Goal: Task Accomplishment & Management: Use online tool/utility

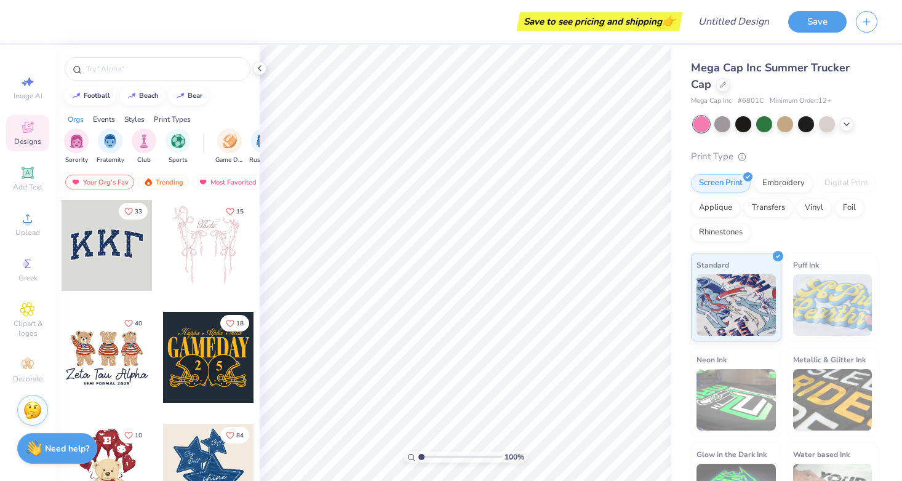
click at [114, 252] on div at bounding box center [107, 245] width 91 height 91
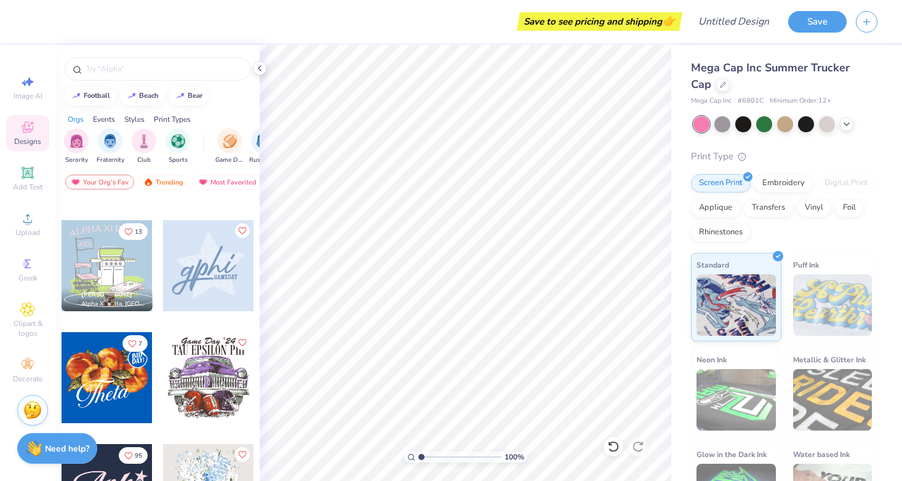
scroll to position [767, 0]
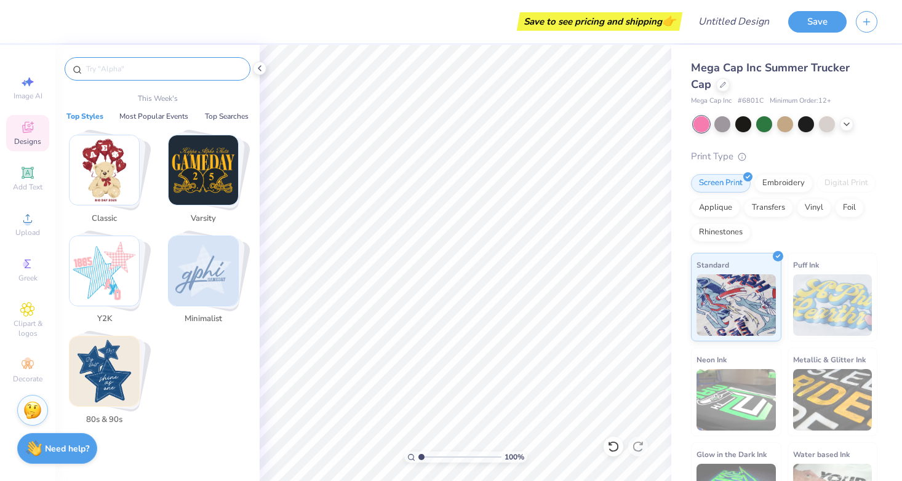
click at [136, 65] on input "text" at bounding box center [164, 69] width 158 height 12
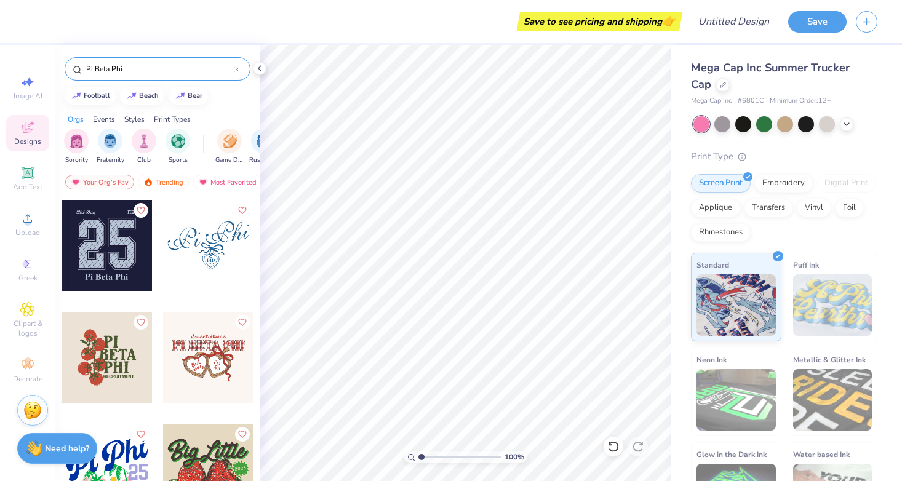
type input "Pi Beta Phi"
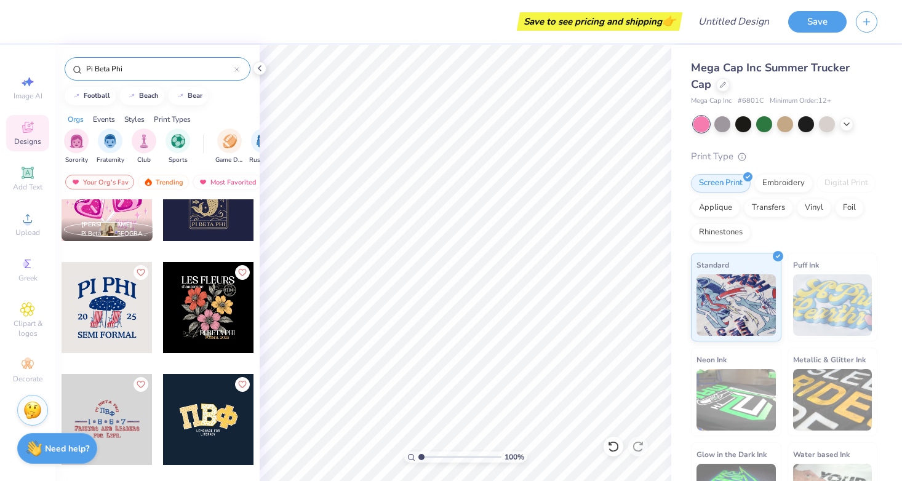
scroll to position [507, 0]
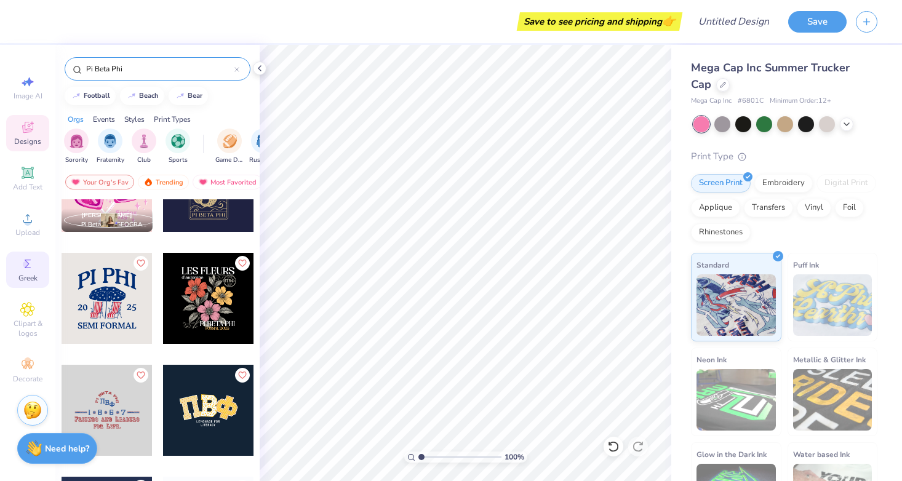
click at [36, 259] on div "Greek" at bounding box center [27, 270] width 43 height 36
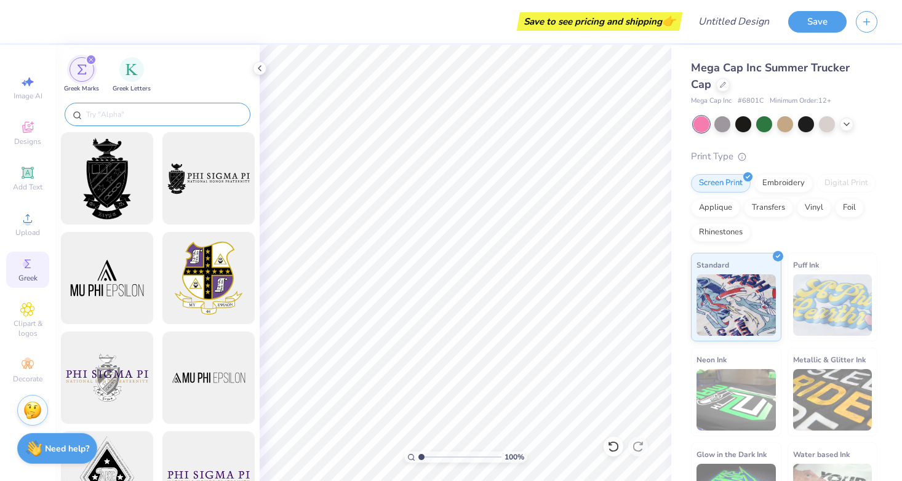
click at [174, 113] on input "text" at bounding box center [164, 114] width 158 height 12
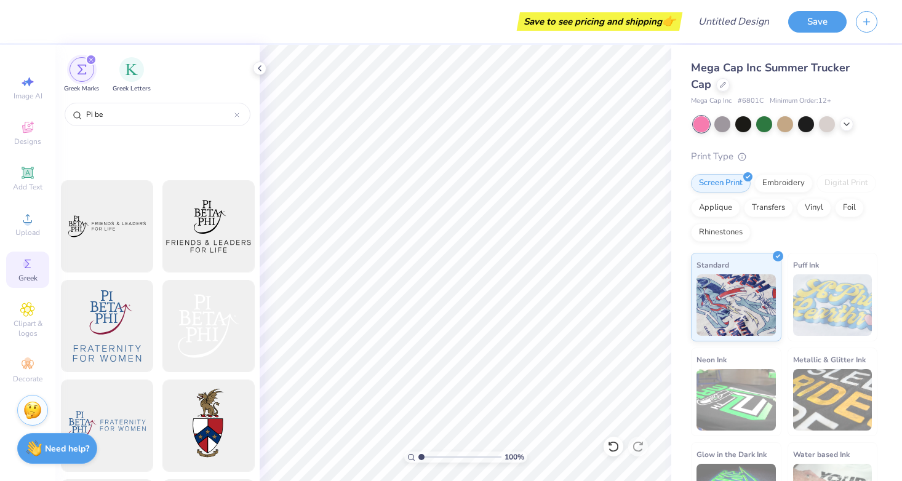
scroll to position [226, 0]
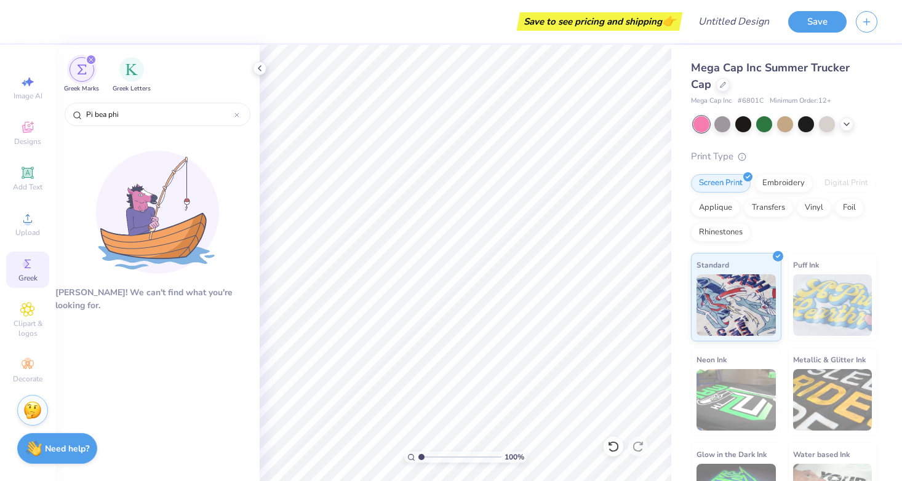
type input "Pi bea phi"
click at [32, 128] on icon at bounding box center [27, 127] width 15 height 15
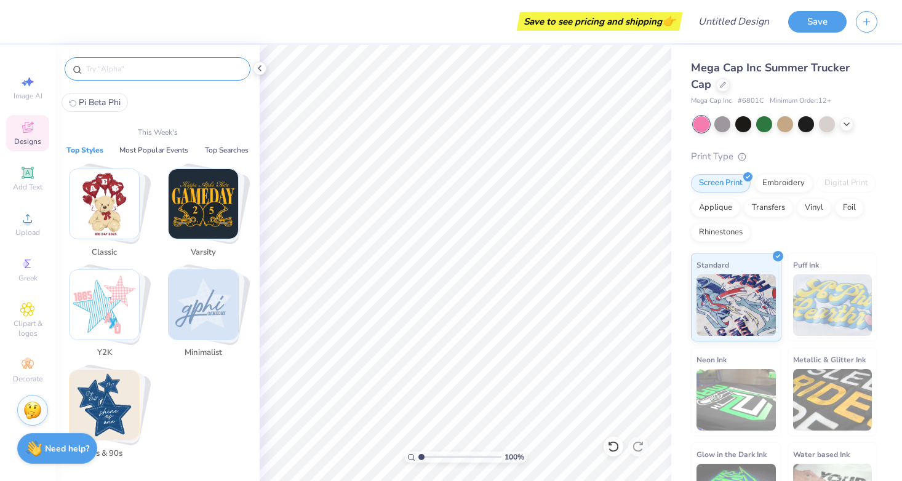
click at [163, 72] on input "text" at bounding box center [164, 69] width 158 height 12
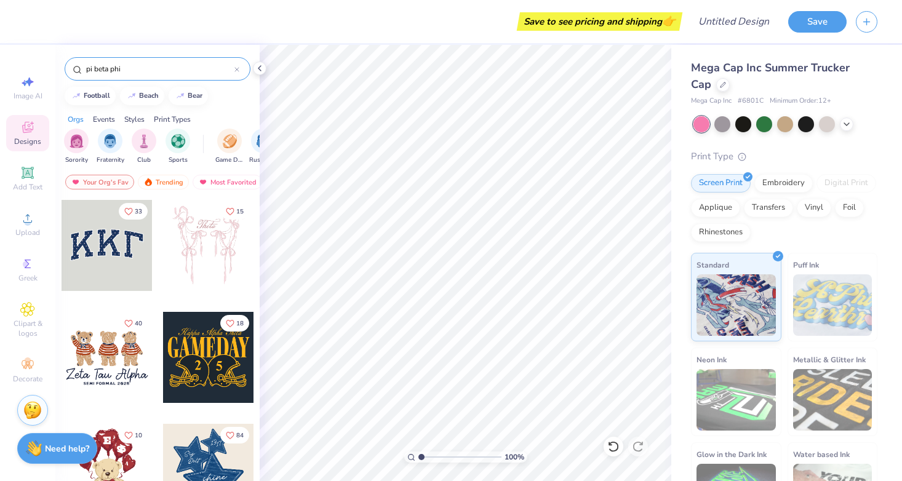
type input "pi beta phi"
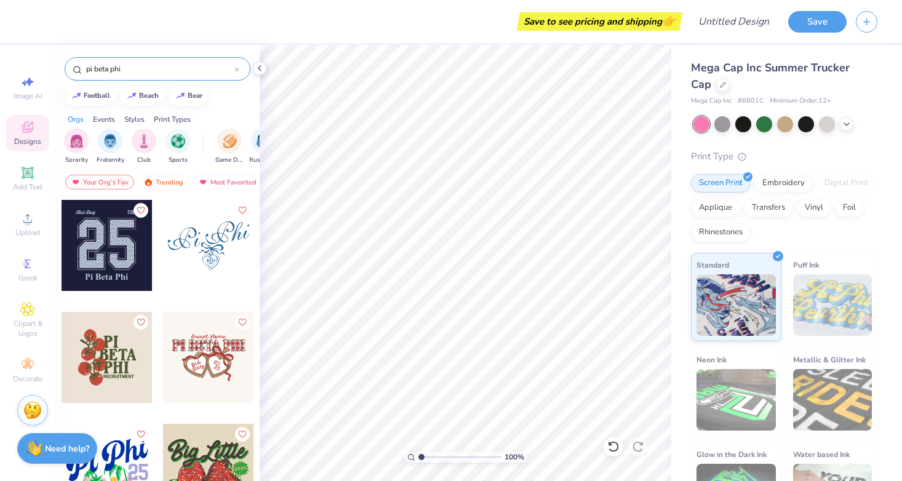
scroll to position [0, 0]
click at [139, 265] on div at bounding box center [107, 245] width 91 height 91
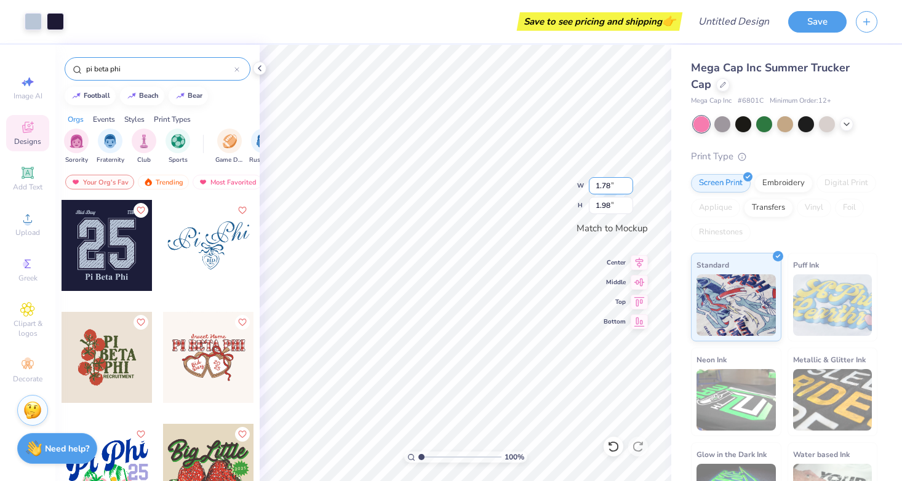
click at [628, 183] on input "1.78" at bounding box center [611, 185] width 44 height 17
click at [629, 185] on input "1.79" at bounding box center [611, 185] width 44 height 17
type input "1.8"
click at [629, 185] on input "1.8" at bounding box center [611, 185] width 44 height 17
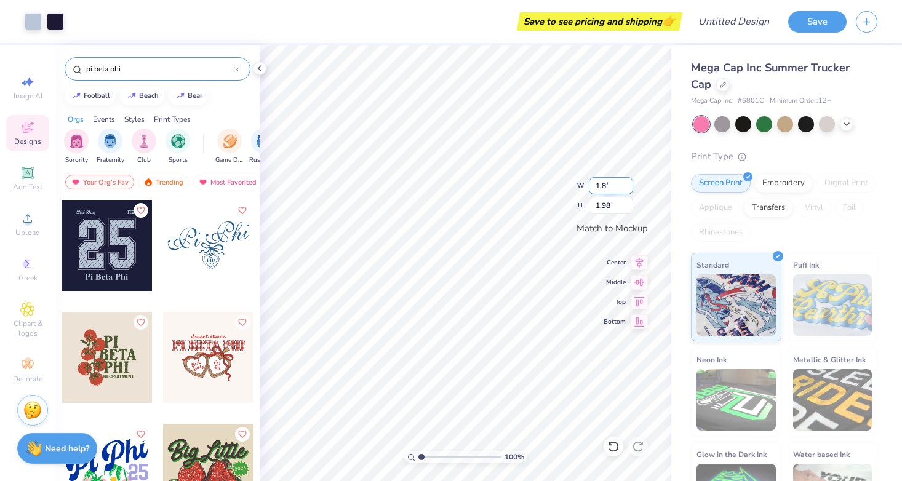
click at [629, 185] on input "1.8" at bounding box center [611, 185] width 44 height 17
click at [849, 122] on icon at bounding box center [847, 123] width 10 height 10
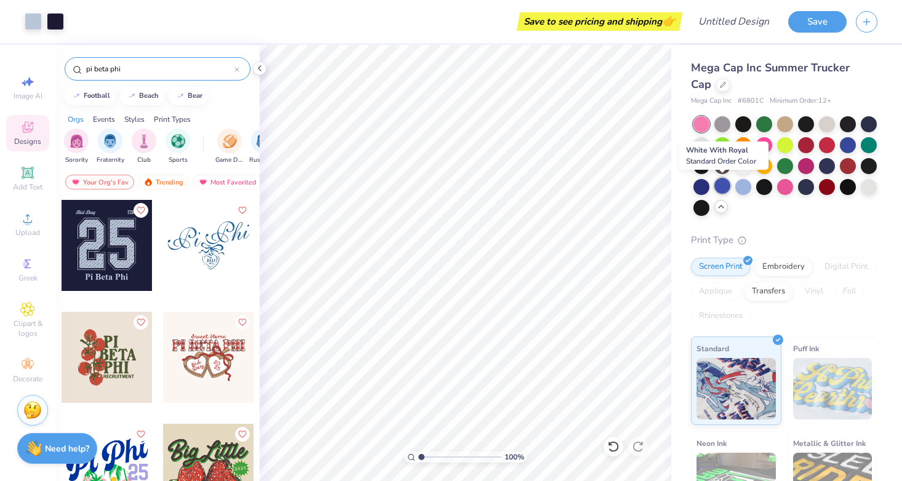
click at [721, 190] on div at bounding box center [723, 186] width 16 height 16
click at [740, 188] on div at bounding box center [743, 186] width 16 height 16
click at [726, 188] on div at bounding box center [723, 186] width 16 height 16
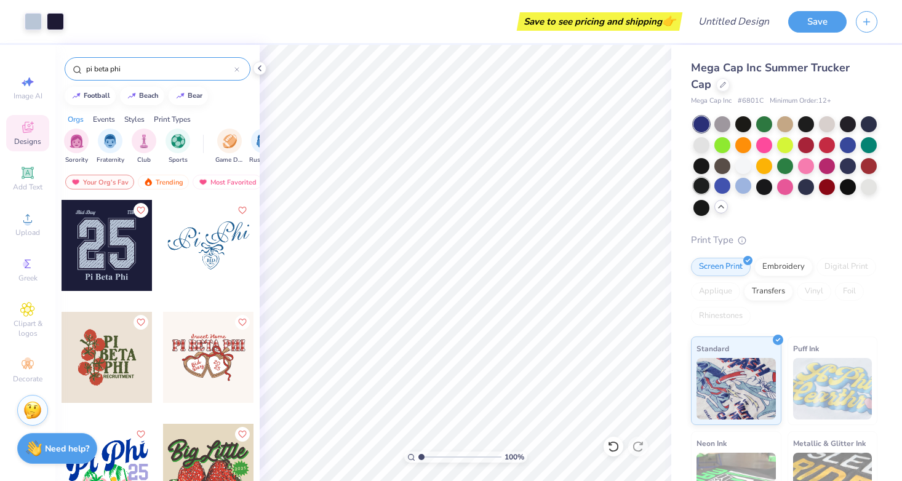
click at [697, 182] on div at bounding box center [702, 186] width 16 height 16
click at [727, 166] on div at bounding box center [723, 165] width 16 height 16
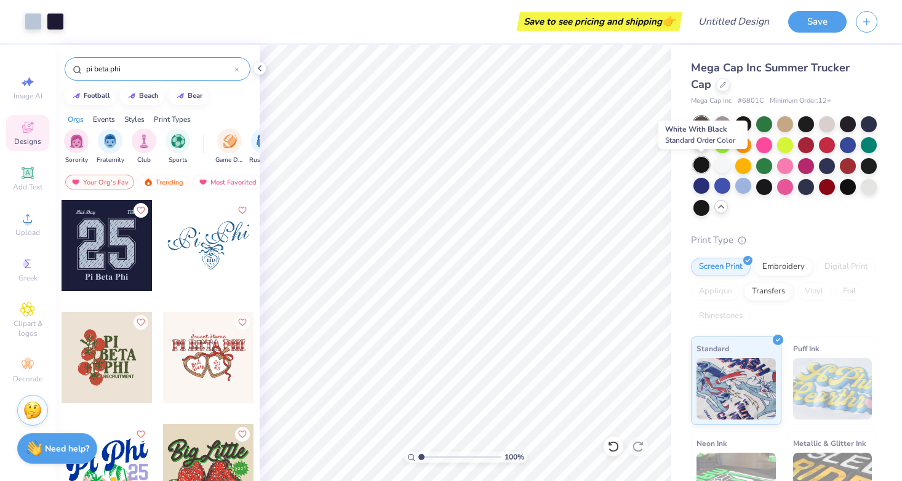
click at [700, 164] on div at bounding box center [702, 165] width 16 height 16
click at [724, 188] on div at bounding box center [723, 186] width 16 height 16
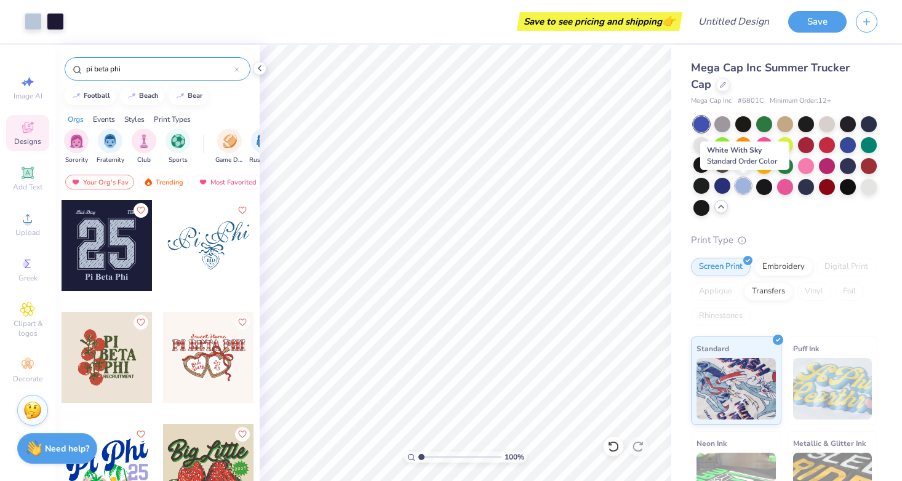
click at [743, 189] on div at bounding box center [743, 186] width 16 height 16
click at [792, 263] on div "Embroidery" at bounding box center [784, 265] width 58 height 18
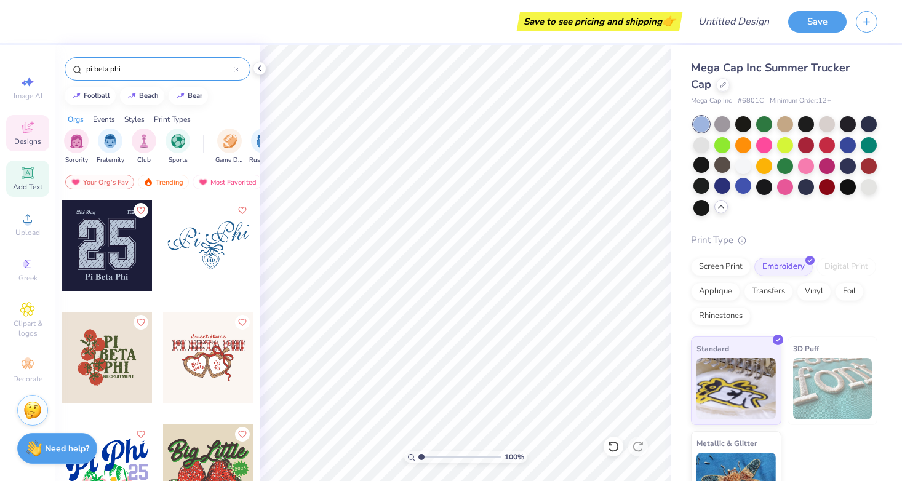
click at [38, 178] on div "Add Text" at bounding box center [27, 179] width 43 height 36
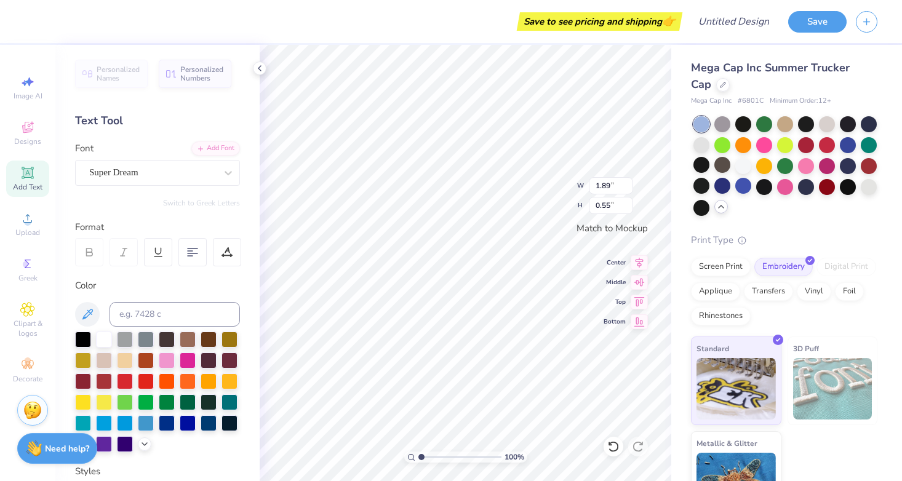
type textarea "E"
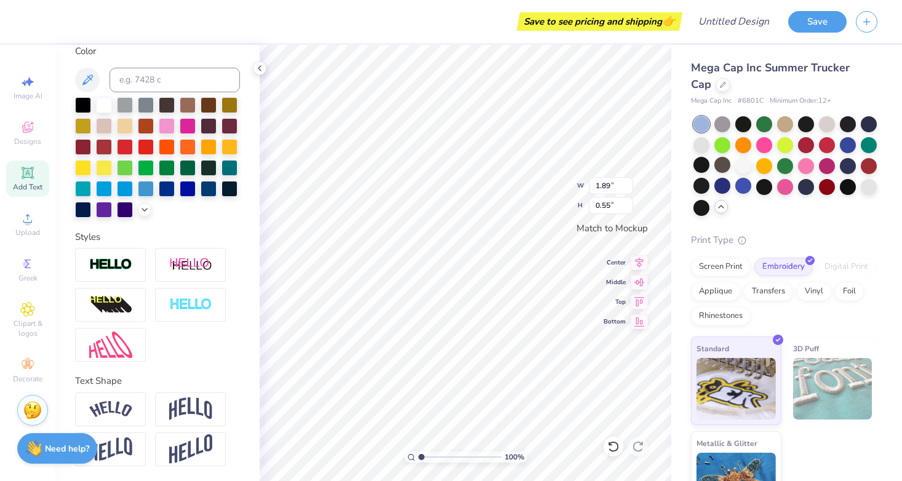
scroll to position [234, 0]
paste textarea
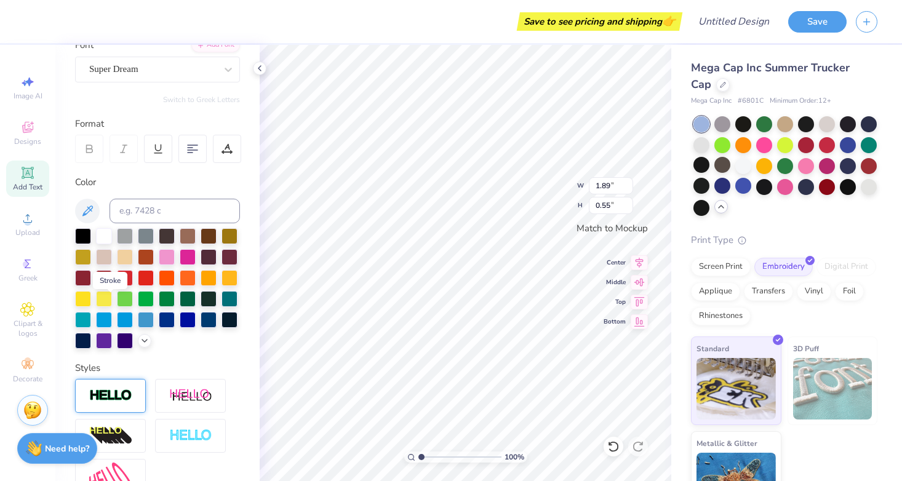
scroll to position [62, 0]
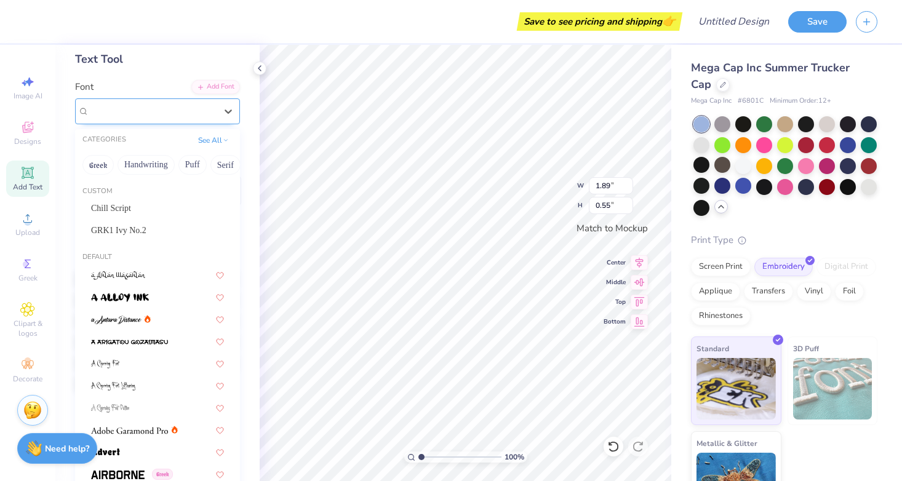
click at [184, 113] on div "Super Dream" at bounding box center [152, 111] width 129 height 19
click at [210, 114] on div "Super Dream" at bounding box center [152, 111] width 127 height 14
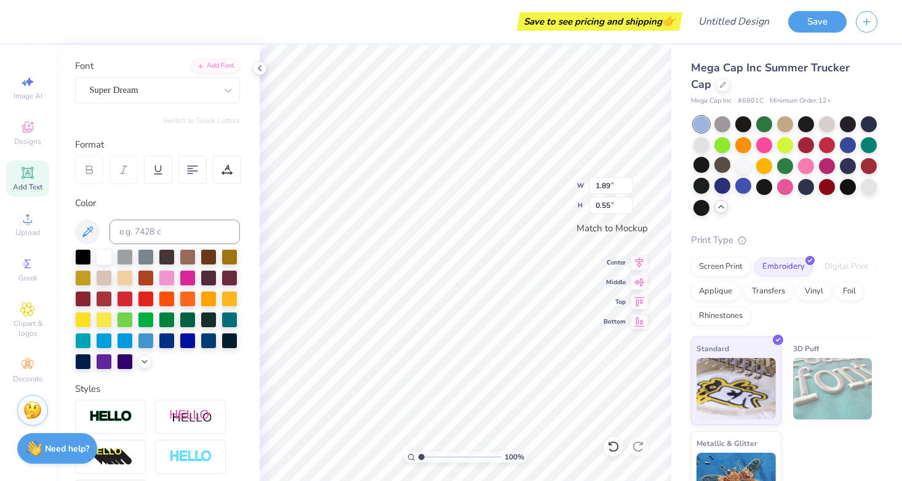
scroll to position [84, 0]
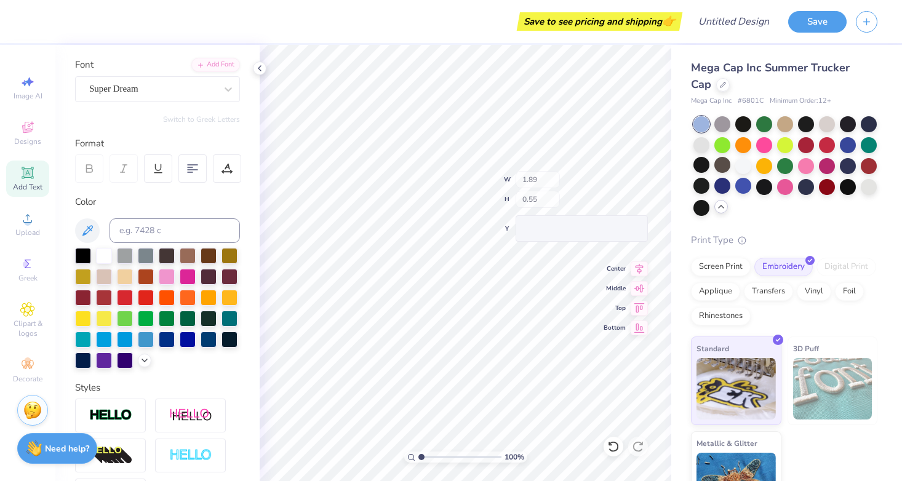
click at [628, 185] on div "100 % W 1.89 H 0.55 Y Center Middle Top Bottom" at bounding box center [466, 263] width 412 height 436
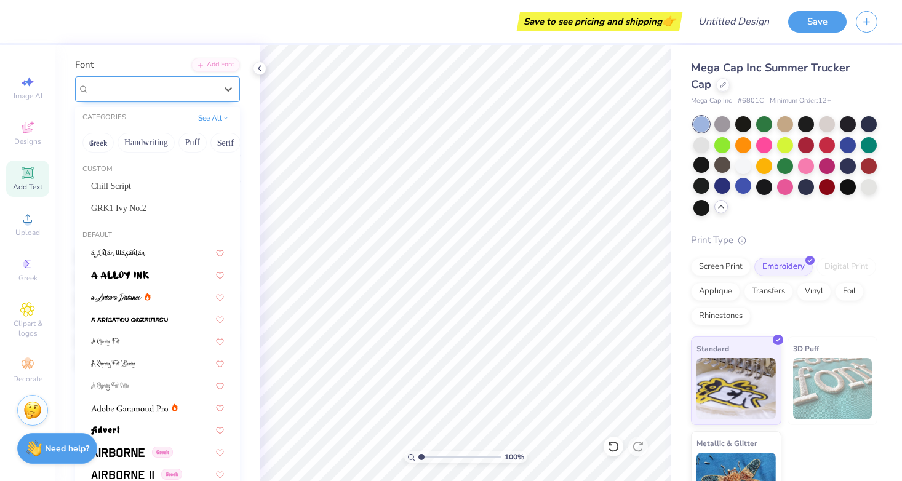
click at [214, 90] on div "Super Dream" at bounding box center [152, 88] width 129 height 19
click at [95, 148] on button "Greek" at bounding box center [97, 143] width 31 height 20
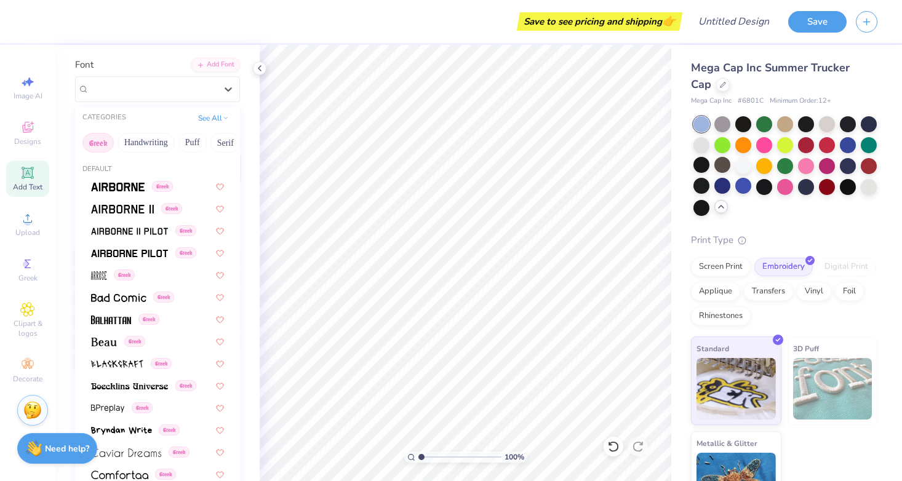
click at [98, 146] on button "Greek" at bounding box center [97, 143] width 31 height 20
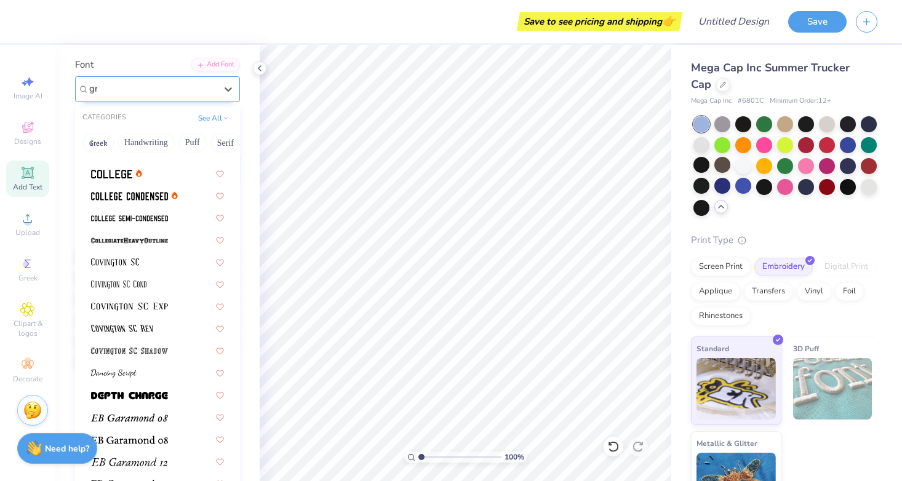
scroll to position [0, 0]
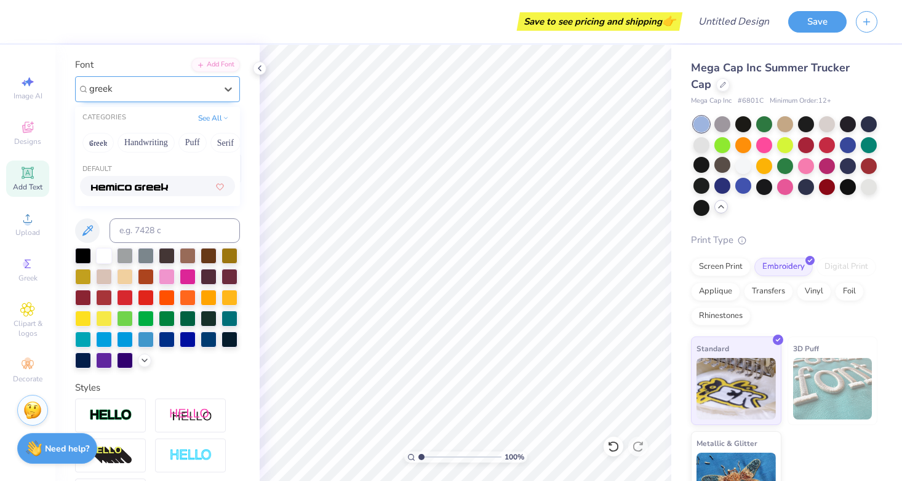
type input "greek"
click at [162, 87] on div "Hemico Greek" at bounding box center [152, 88] width 129 height 19
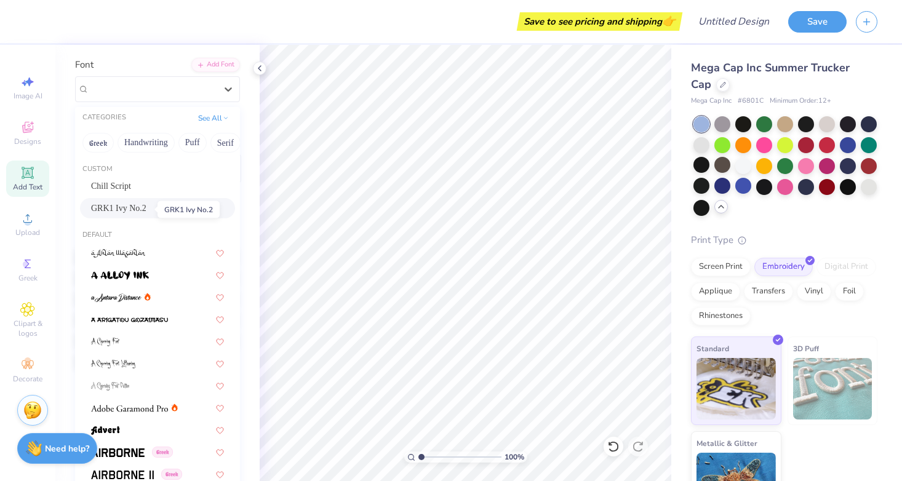
click at [102, 210] on span "GRK1 Ivy No.2" at bounding box center [118, 208] width 55 height 13
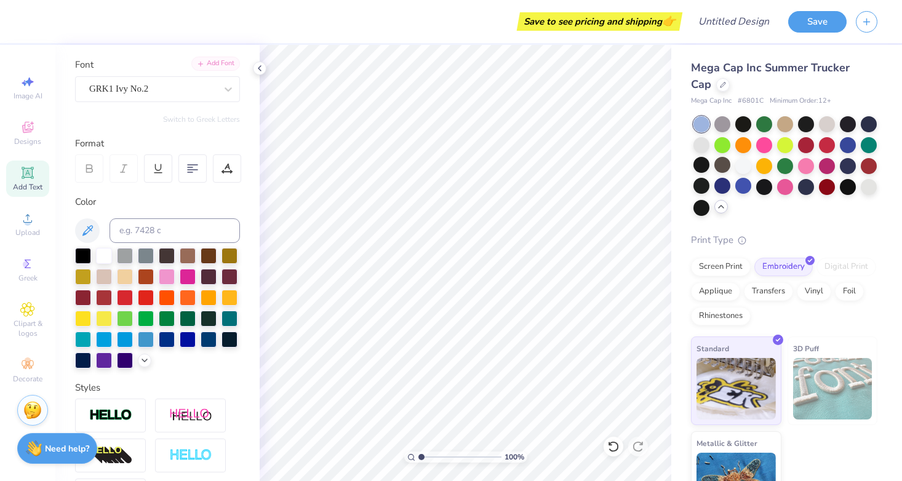
click at [224, 63] on div "Add Font" at bounding box center [215, 64] width 49 height 14
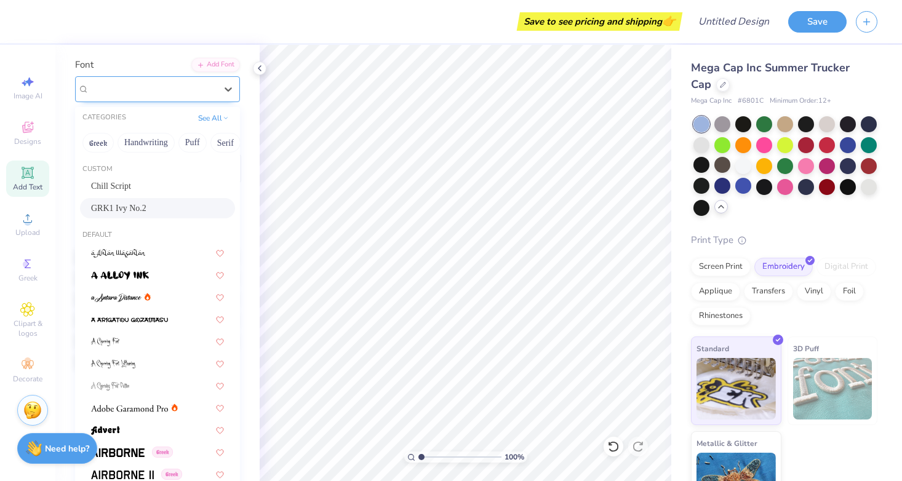
click at [159, 91] on div "GRK1 Ivy No.2" at bounding box center [152, 88] width 129 height 19
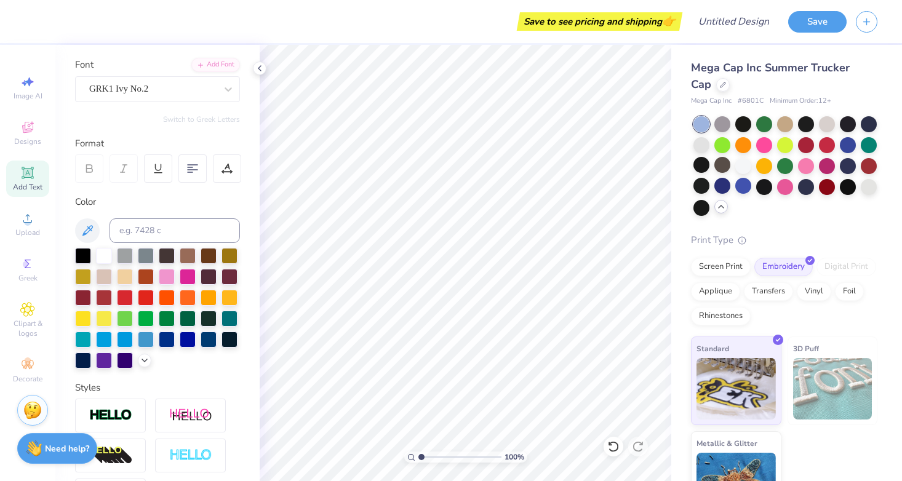
click at [35, 175] on div "Add Text" at bounding box center [27, 179] width 43 height 36
type textarea "h"
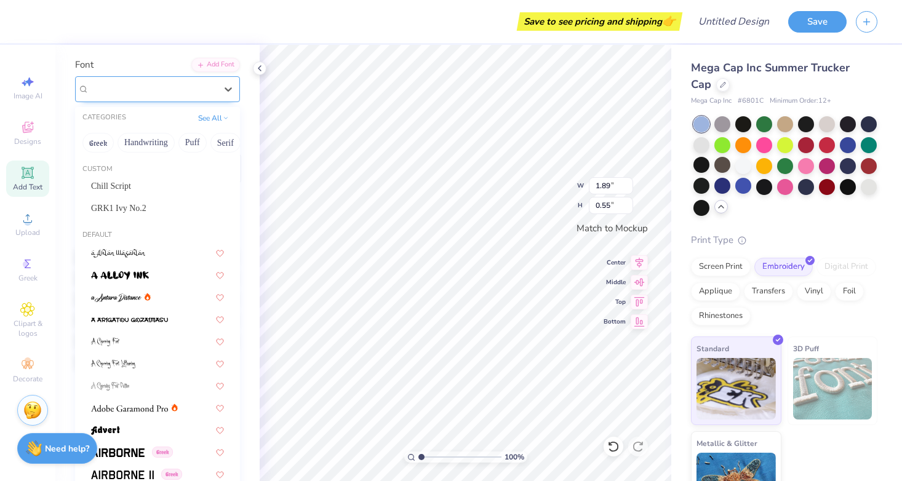
click at [190, 92] on div "Super Dream" at bounding box center [152, 88] width 129 height 19
click at [102, 151] on button "Greek" at bounding box center [97, 143] width 31 height 20
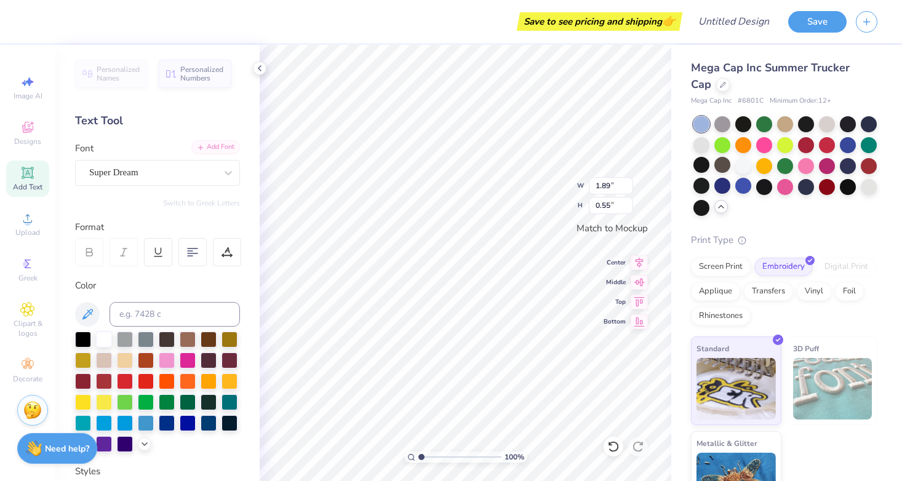
click at [220, 150] on div "Add Font" at bounding box center [215, 147] width 49 height 14
click at [223, 194] on div "Personalized Names Personalized Numbers Text Tool Add Font Font Super Dream Swi…" at bounding box center [157, 263] width 204 height 436
type textarea "Pi Beta Phi"
click at [628, 183] on input "3.83" at bounding box center [611, 185] width 44 height 17
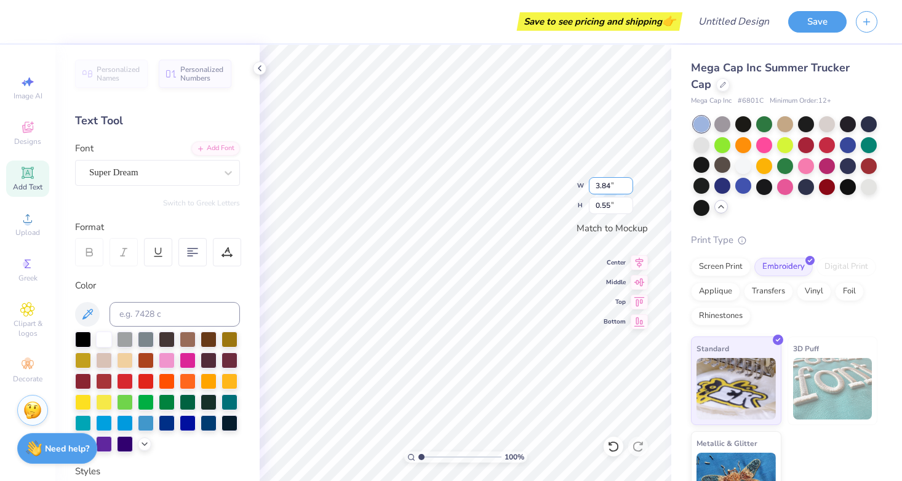
click at [628, 183] on input "3.84" at bounding box center [611, 185] width 44 height 17
click at [628, 183] on input "3.85" at bounding box center [611, 185] width 44 height 17
click at [628, 183] on input "3.86" at bounding box center [611, 185] width 44 height 17
click at [628, 183] on input "3.87" at bounding box center [611, 185] width 44 height 17
click at [628, 184] on input "3.88" at bounding box center [611, 185] width 44 height 17
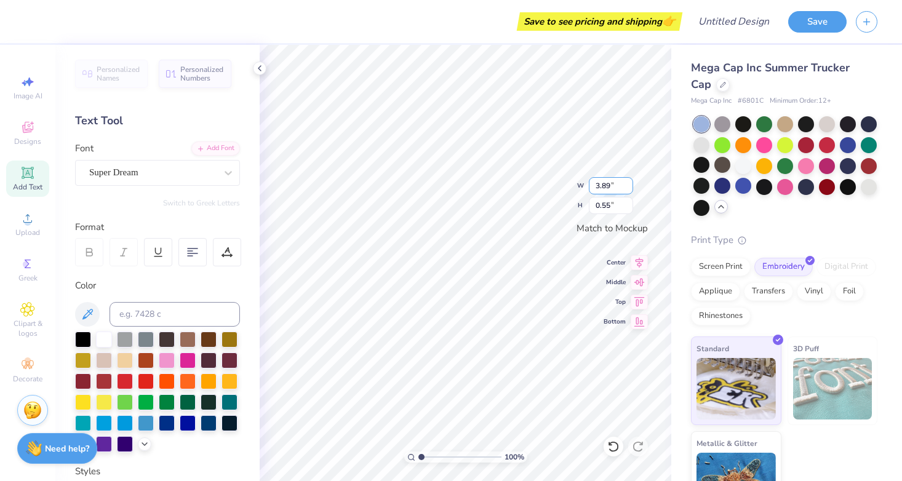
click at [628, 184] on input "3.89" at bounding box center [611, 185] width 44 height 17
click at [628, 184] on input "3.9" at bounding box center [611, 185] width 44 height 17
click at [628, 184] on input "3.91" at bounding box center [611, 185] width 44 height 17
type input "3.92"
click at [628, 184] on input "3.92" at bounding box center [611, 185] width 44 height 17
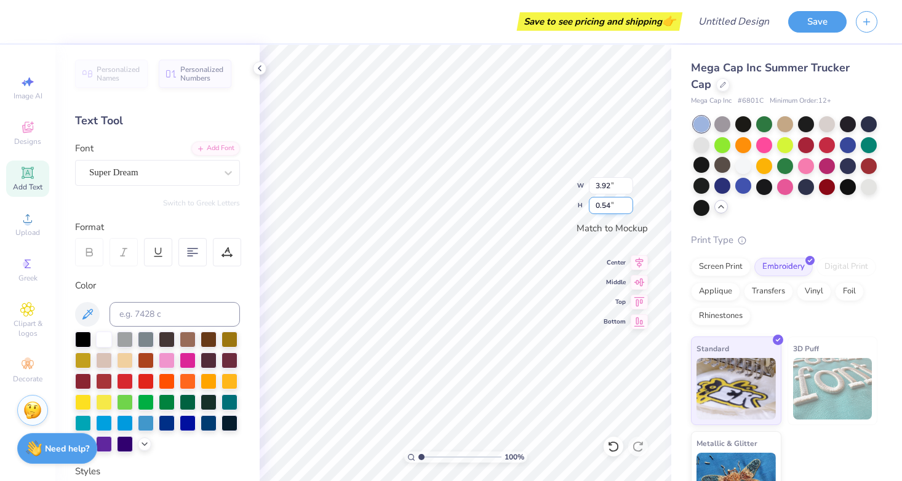
click at [629, 206] on input "0.54" at bounding box center [611, 205] width 44 height 17
click at [629, 206] on input "0.53" at bounding box center [611, 205] width 44 height 17
click at [629, 206] on input "0.52" at bounding box center [611, 205] width 44 height 17
click at [629, 206] on input "0.51" at bounding box center [611, 205] width 44 height 17
click at [629, 204] on input "0.52" at bounding box center [611, 205] width 44 height 17
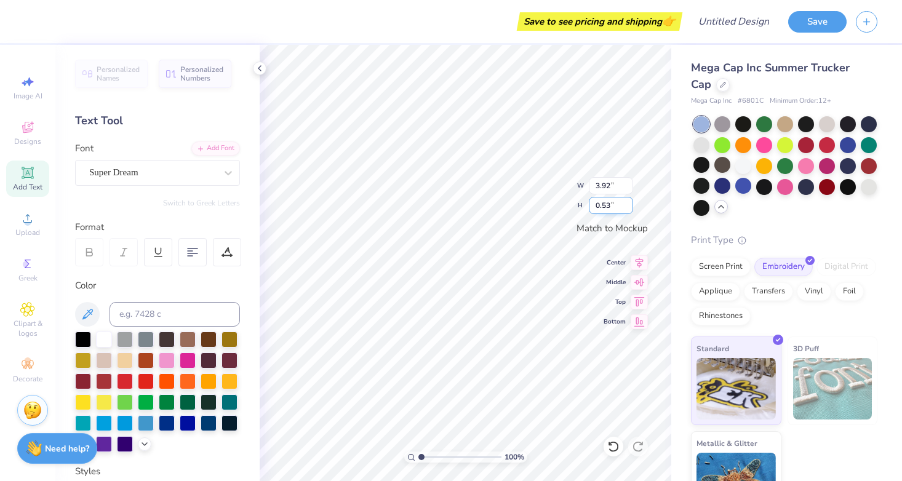
click at [629, 204] on input "0.53" at bounding box center [611, 205] width 44 height 17
type input "0.54"
click at [629, 204] on input "0.54" at bounding box center [611, 205] width 44 height 17
type input "3.77"
click at [629, 204] on input "0.55" at bounding box center [611, 205] width 44 height 17
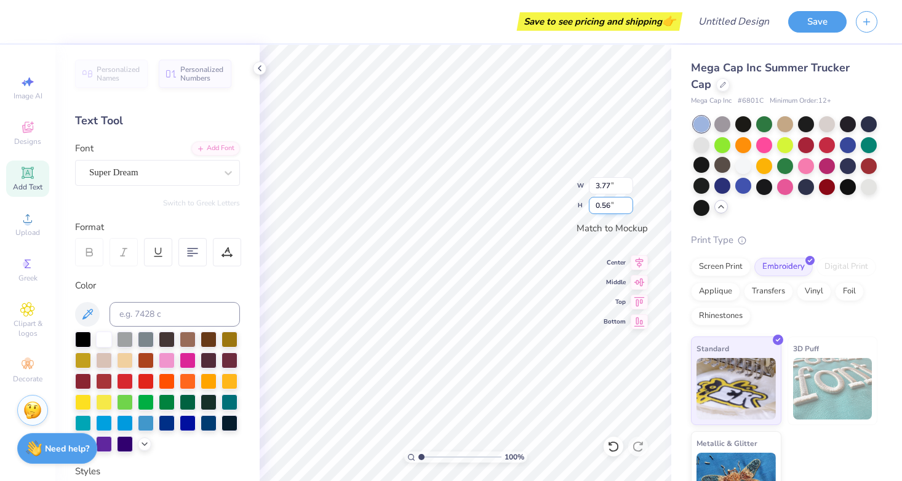
click at [629, 204] on input "0.56" at bounding box center [611, 205] width 44 height 17
click at [629, 204] on input "0.57" at bounding box center [611, 205] width 44 height 17
click at [629, 204] on input "0.58" at bounding box center [611, 205] width 44 height 17
click at [629, 204] on input "0.59" at bounding box center [611, 205] width 44 height 17
click at [629, 204] on input "0.6" at bounding box center [611, 205] width 44 height 17
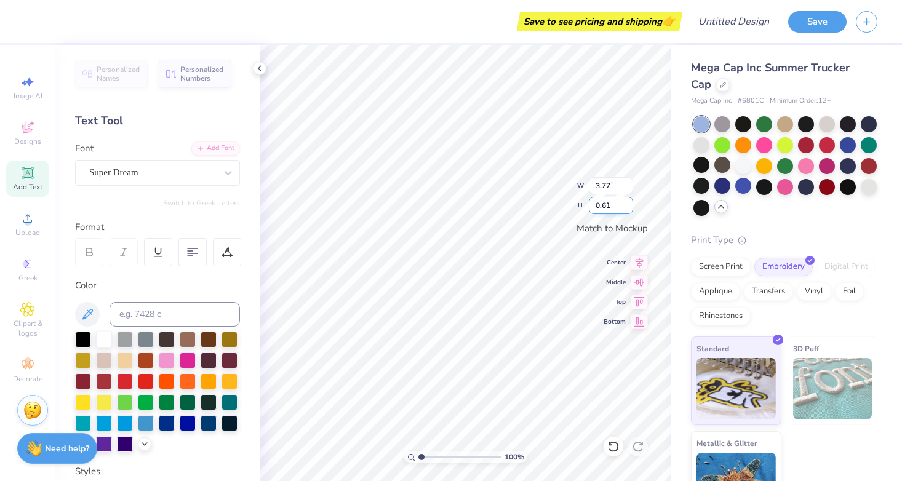
click at [629, 204] on input "0.61" at bounding box center [611, 205] width 44 height 17
click at [629, 204] on input "0.62" at bounding box center [611, 205] width 44 height 17
click at [629, 204] on input "0.63" at bounding box center [611, 205] width 44 height 17
click at [629, 204] on input "0.64" at bounding box center [611, 205] width 44 height 17
click at [629, 204] on input "0.65" at bounding box center [611, 205] width 44 height 17
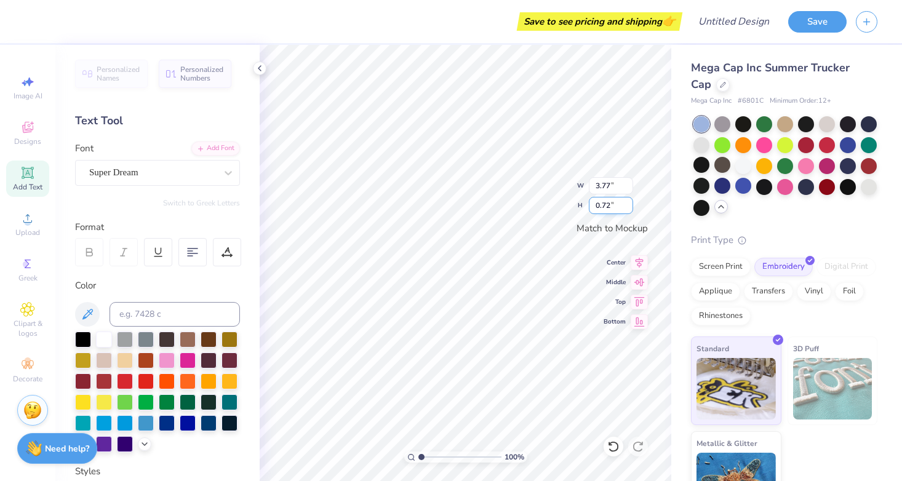
type input "0.73"
click at [629, 204] on input "0.73" at bounding box center [611, 205] width 44 height 17
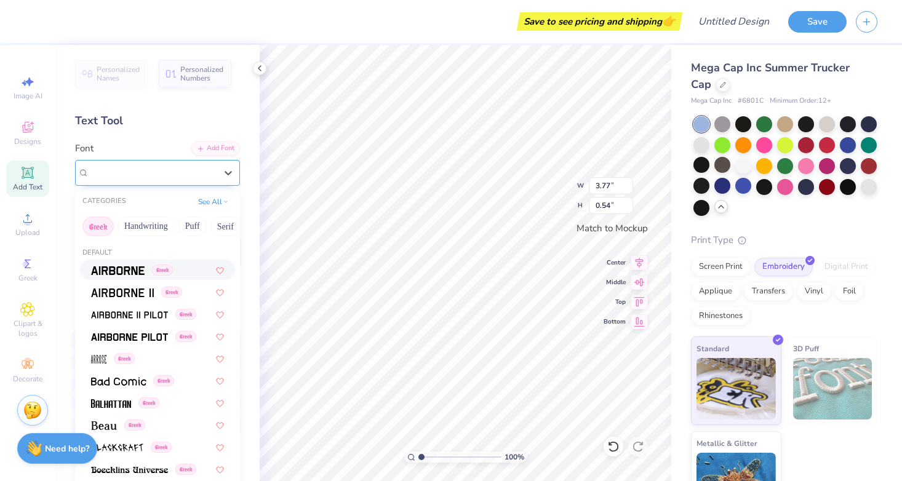
click at [156, 176] on div "Super Dream" at bounding box center [152, 172] width 129 height 19
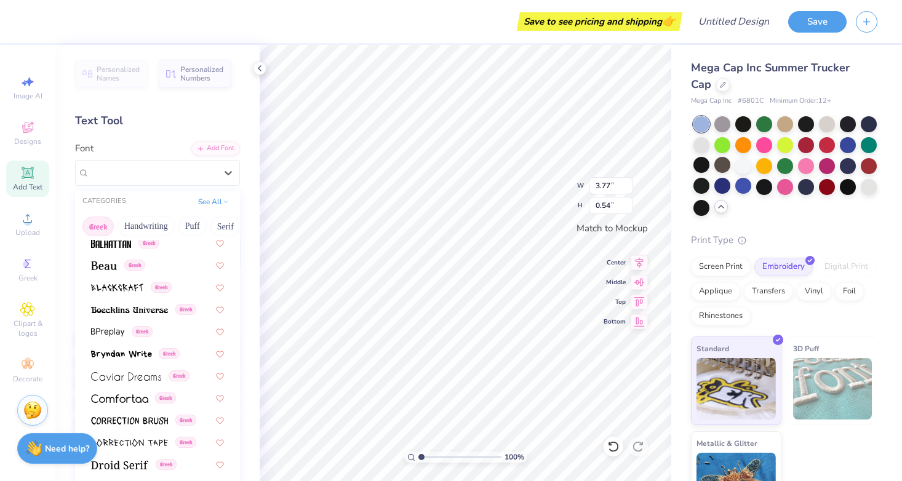
scroll to position [171, 0]
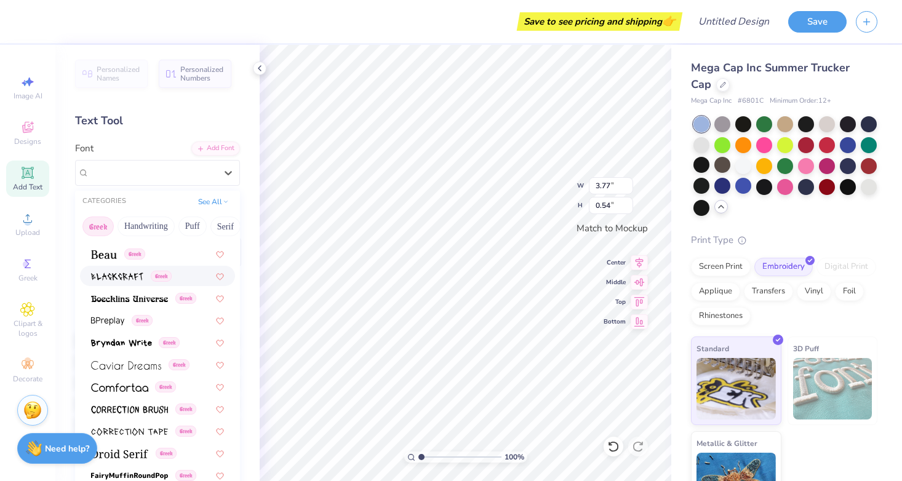
click at [126, 280] on img at bounding box center [117, 277] width 52 height 9
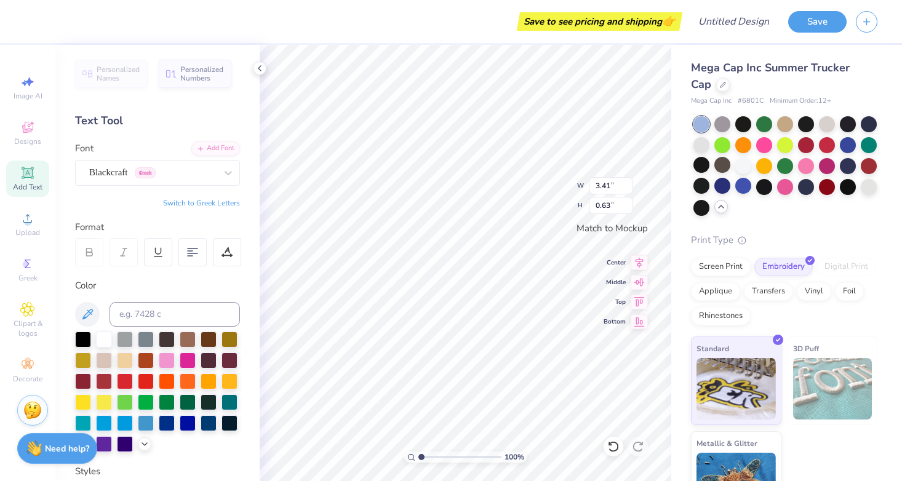
scroll to position [0, 1]
click at [79, 338] on div at bounding box center [83, 338] width 16 height 16
click at [107, 425] on div at bounding box center [104, 422] width 16 height 16
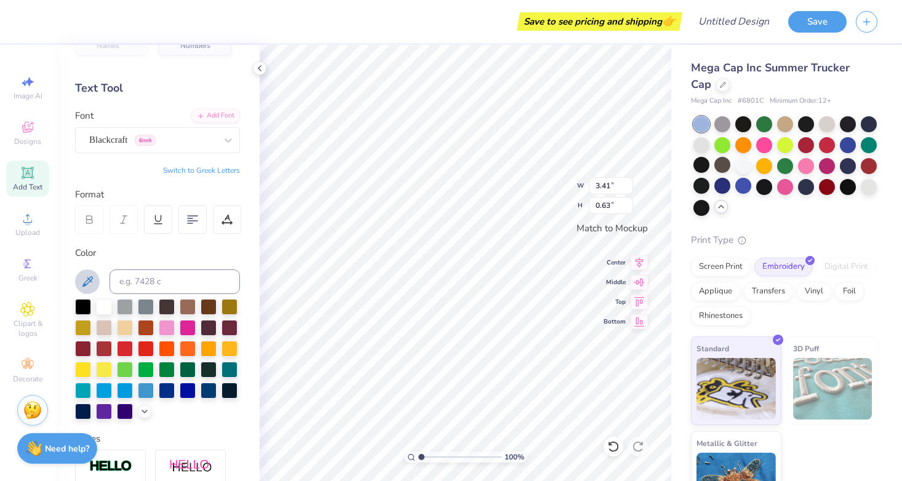
click at [86, 279] on icon at bounding box center [87, 281] width 15 height 15
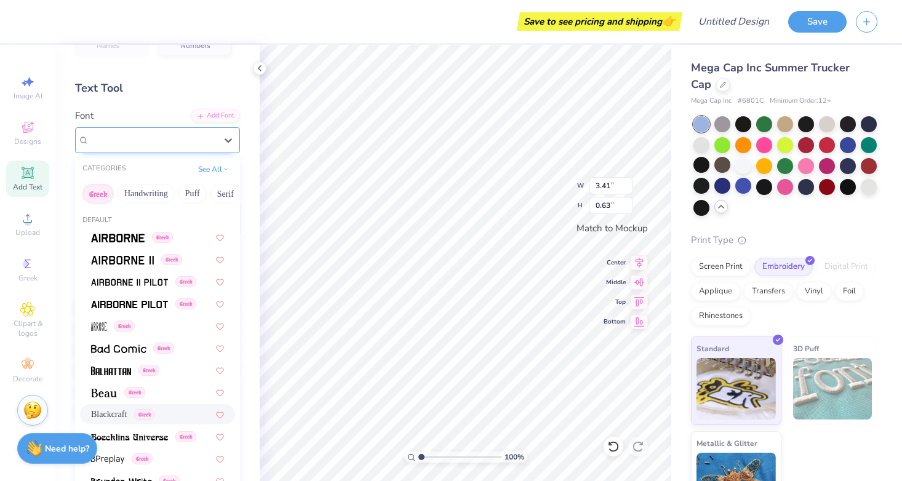
click at [162, 149] on div "Blackcraft Greek" at bounding box center [157, 140] width 165 height 26
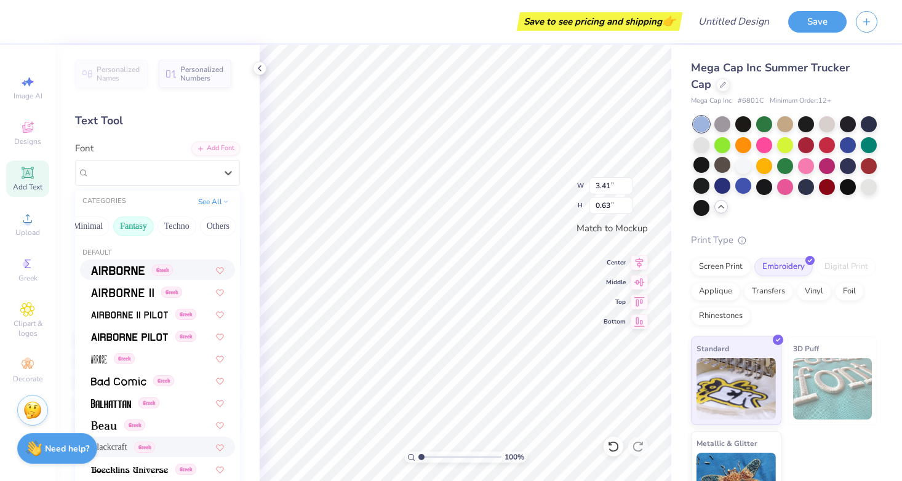
scroll to position [0, 362]
click at [225, 230] on button "Others" at bounding box center [219, 227] width 36 height 20
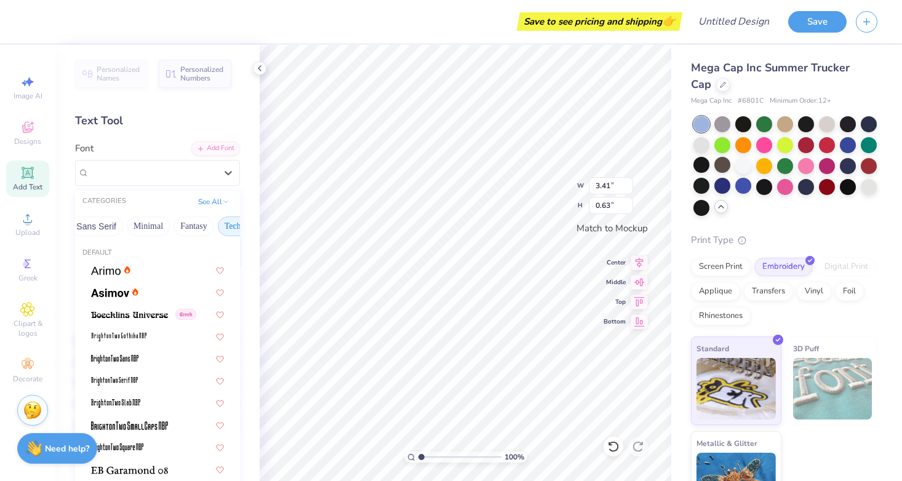
scroll to position [0, 302]
click at [144, 228] on button "Minimal" at bounding box center [149, 227] width 43 height 20
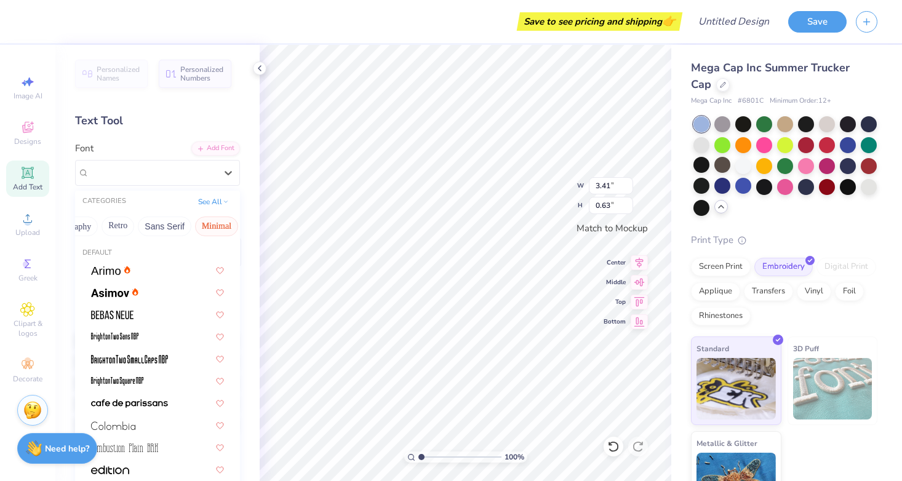
scroll to position [0, 234]
click at [158, 228] on button "Sans Serif" at bounding box center [165, 227] width 54 height 20
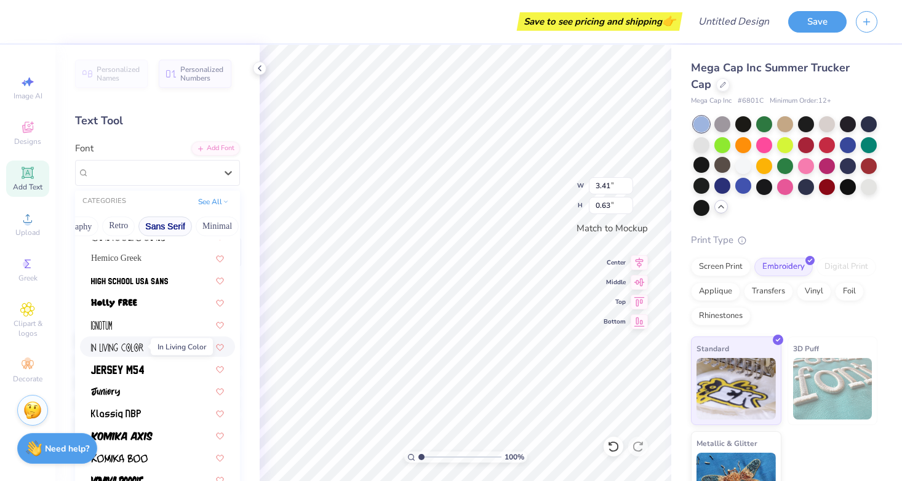
scroll to position [323, 0]
click at [138, 373] on img at bounding box center [117, 368] width 53 height 9
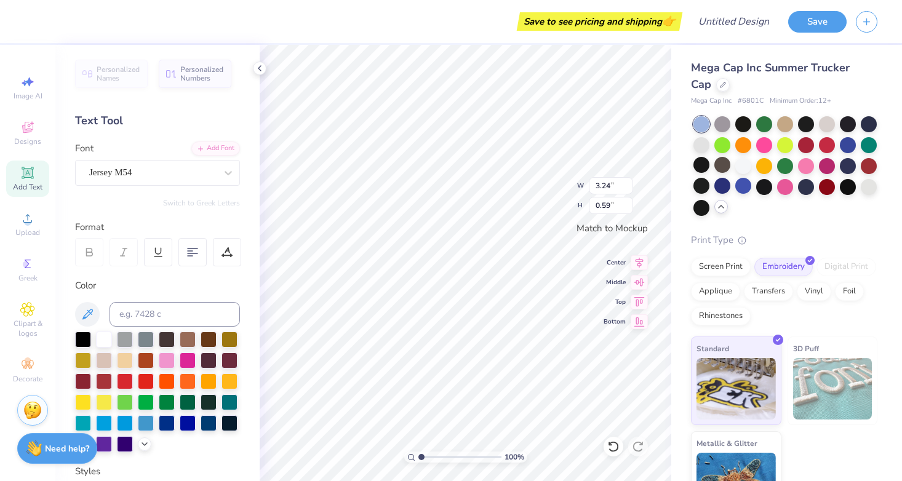
scroll to position [0, 1]
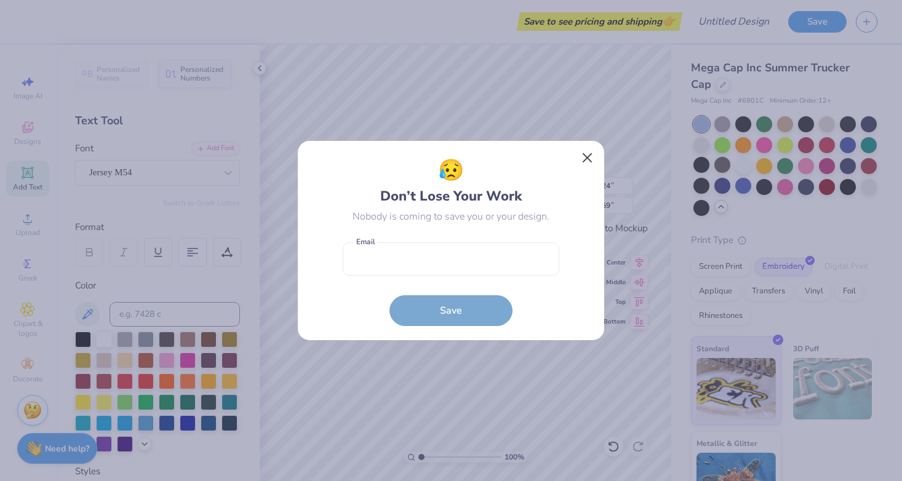
click at [587, 164] on button "Close" at bounding box center [587, 157] width 23 height 23
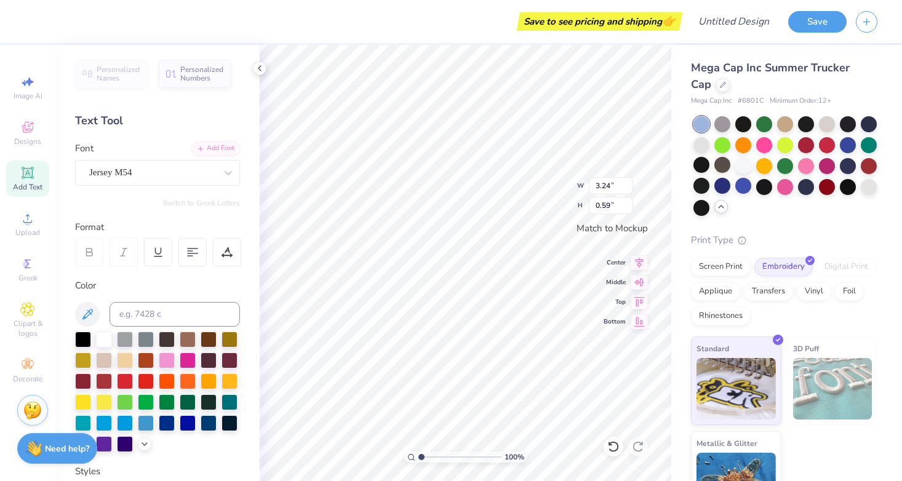
scroll to position [0, 2]
click at [78, 340] on div at bounding box center [83, 338] width 16 height 16
